Goal: Task Accomplishment & Management: Complete application form

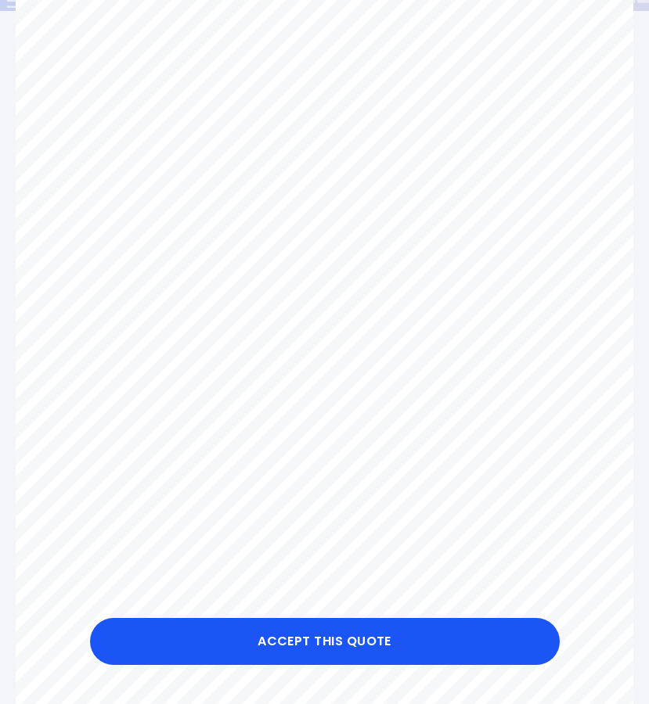
scroll to position [196, 0]
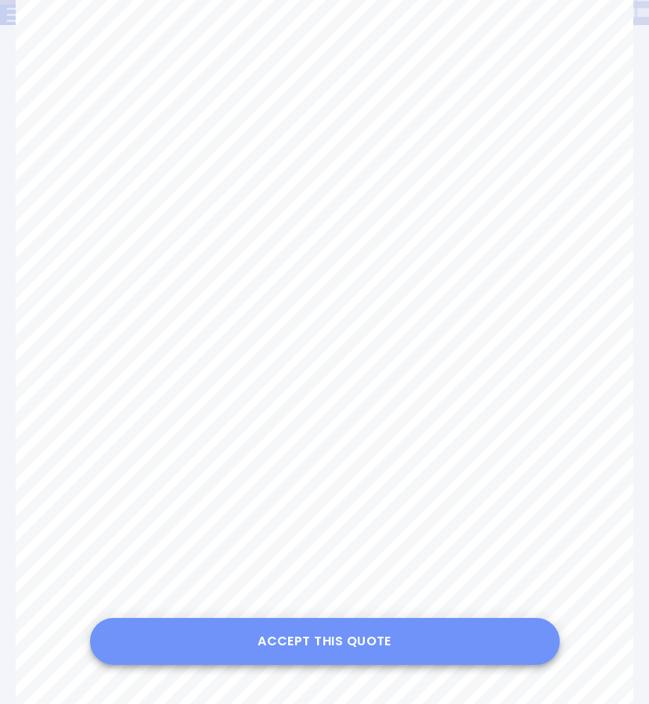
click at [330, 640] on button "Accept this Quote" at bounding box center [324, 641] width 469 height 47
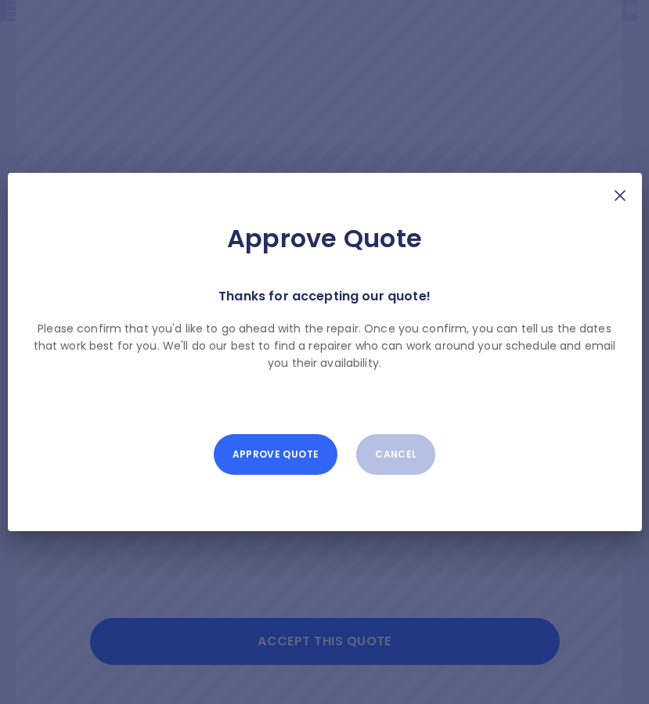
click at [258, 458] on button "Approve Quote" at bounding box center [276, 454] width 124 height 41
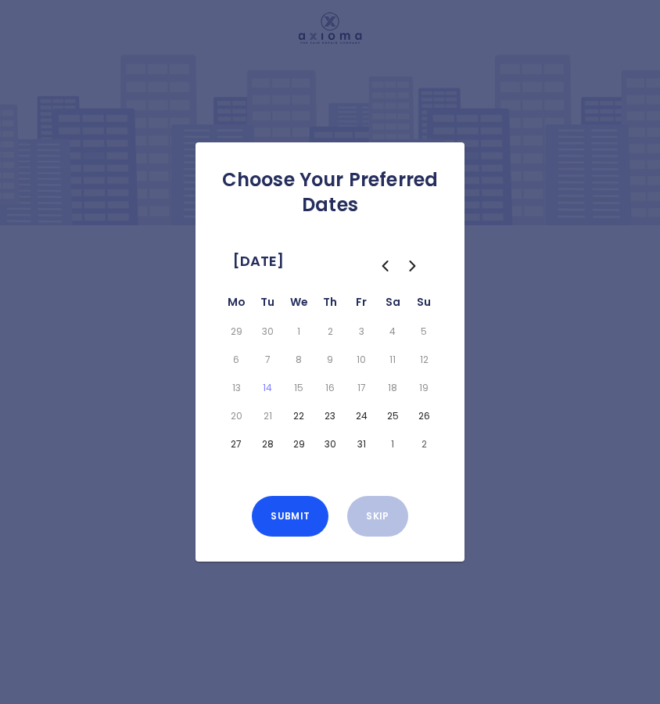
click at [412, 264] on icon "Go to the Next Month" at bounding box center [412, 265] width 5 height 9
click at [234, 359] on button "3" at bounding box center [236, 360] width 25 height 22
click at [299, 357] on button "5" at bounding box center [298, 360] width 25 height 22
click at [329, 360] on button "6" at bounding box center [330, 360] width 25 height 22
click at [361, 357] on button "7" at bounding box center [361, 360] width 25 height 22
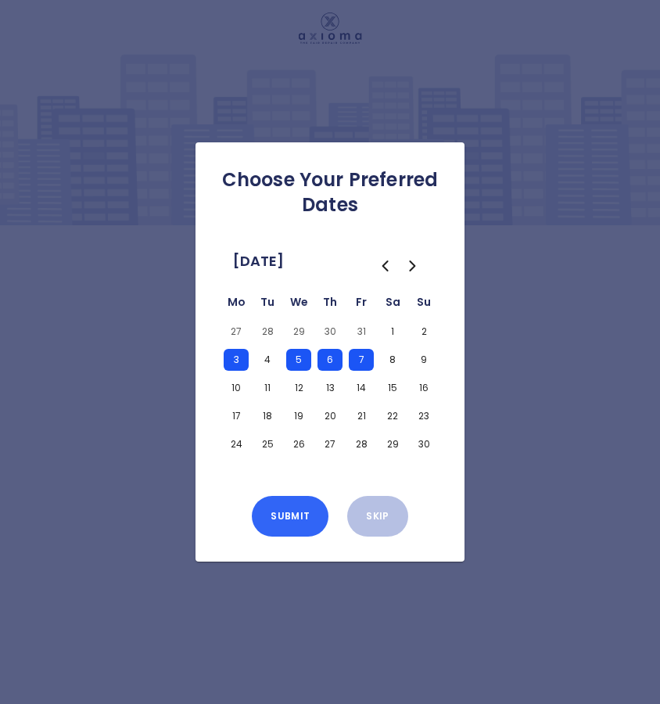
click at [292, 517] on button "Submit" at bounding box center [290, 516] width 77 height 41
